Goal: Entertainment & Leisure: Browse casually

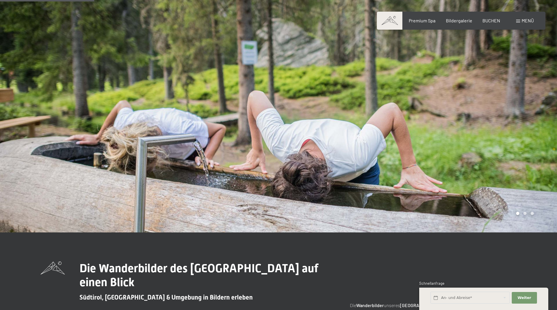
scroll to position [266, 0]
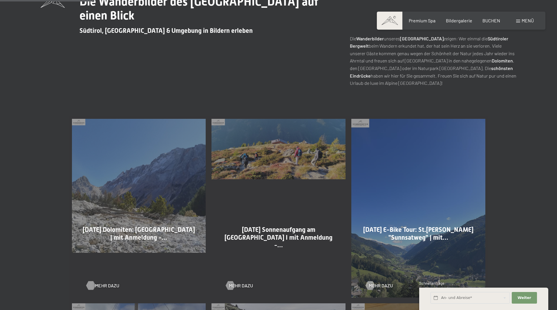
click at [105, 284] on span "Mehr dazu" at bounding box center [107, 285] width 24 height 6
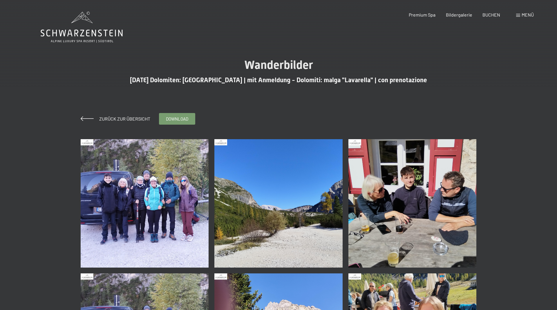
click at [115, 186] on img at bounding box center [145, 203] width 128 height 128
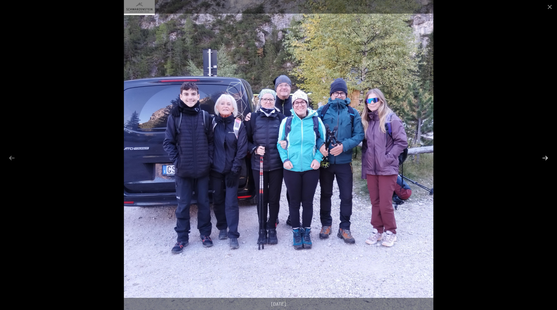
click at [541, 159] on button "Next slide" at bounding box center [545, 157] width 12 height 11
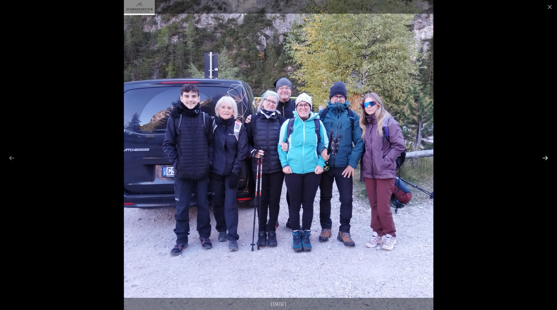
click at [540, 159] on button "Next slide" at bounding box center [545, 157] width 12 height 11
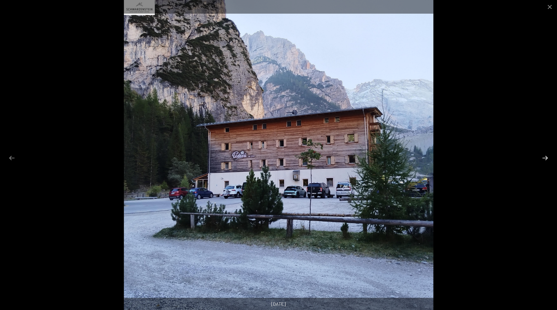
click at [540, 159] on button "Next slide" at bounding box center [545, 157] width 12 height 11
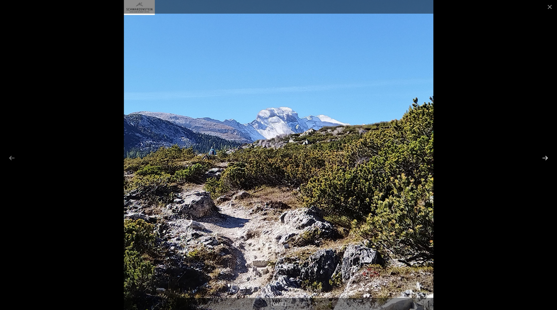
click at [540, 159] on button "Next slide" at bounding box center [545, 157] width 12 height 11
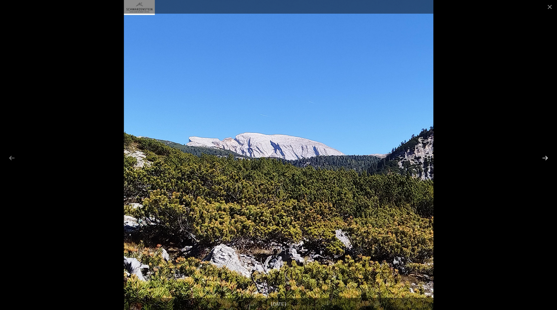
click at [540, 159] on button "Next slide" at bounding box center [545, 157] width 12 height 11
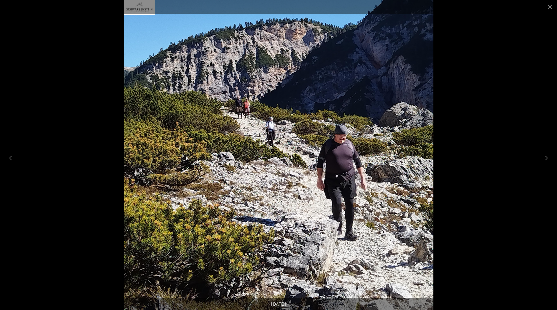
click at [538, 159] on div at bounding box center [278, 155] width 557 height 310
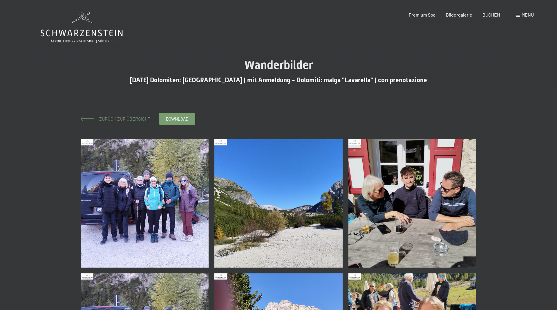
click at [114, 119] on span "Zurück zur Übersicht" at bounding box center [123, 119] width 56 height 6
